Goal: Transaction & Acquisition: Subscribe to service/newsletter

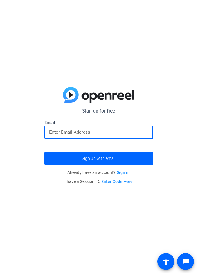
click at [82, 133] on input "email" at bounding box center [98, 132] width 99 height 7
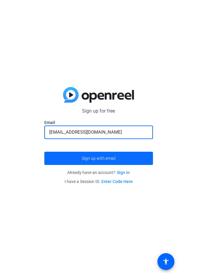
click at [90, 158] on span "Sign up with email" at bounding box center [99, 158] width 34 height 0
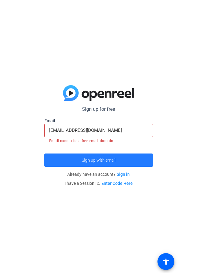
click at [109, 160] on span "Sign up with email" at bounding box center [99, 160] width 34 height 0
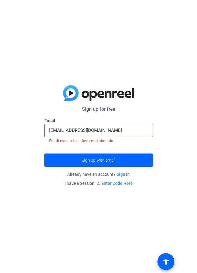
click at [112, 132] on input "[EMAIL_ADDRESS][DOMAIN_NAME]" at bounding box center [98, 130] width 99 height 7
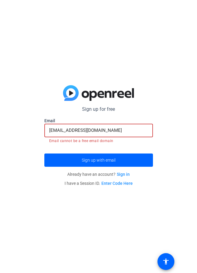
click at [108, 129] on input "[EMAIL_ADDRESS][DOMAIN_NAME]" at bounding box center [98, 130] width 99 height 7
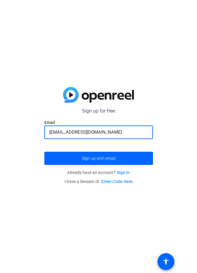
type input "[EMAIL_ADDRESS][DOMAIN_NAME]"
click at [44, 152] on button "Sign up with email" at bounding box center [98, 158] width 108 height 13
